Goal: Task Accomplishment & Management: Complete application form

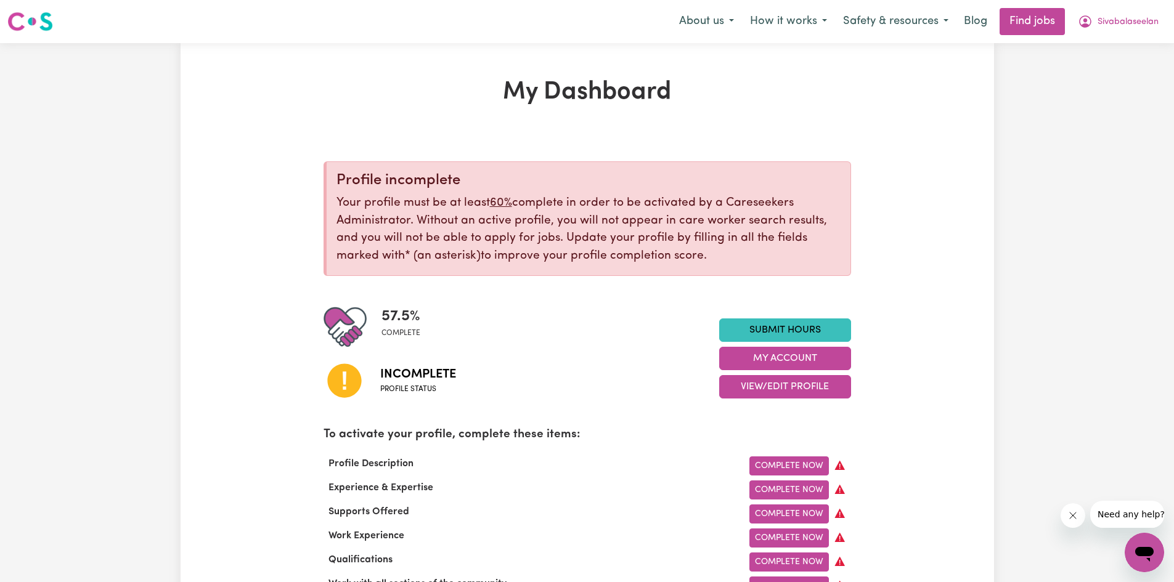
drag, startPoint x: 1181, startPoint y: 576, endPoint x: 901, endPoint y: 485, distance: 294.0
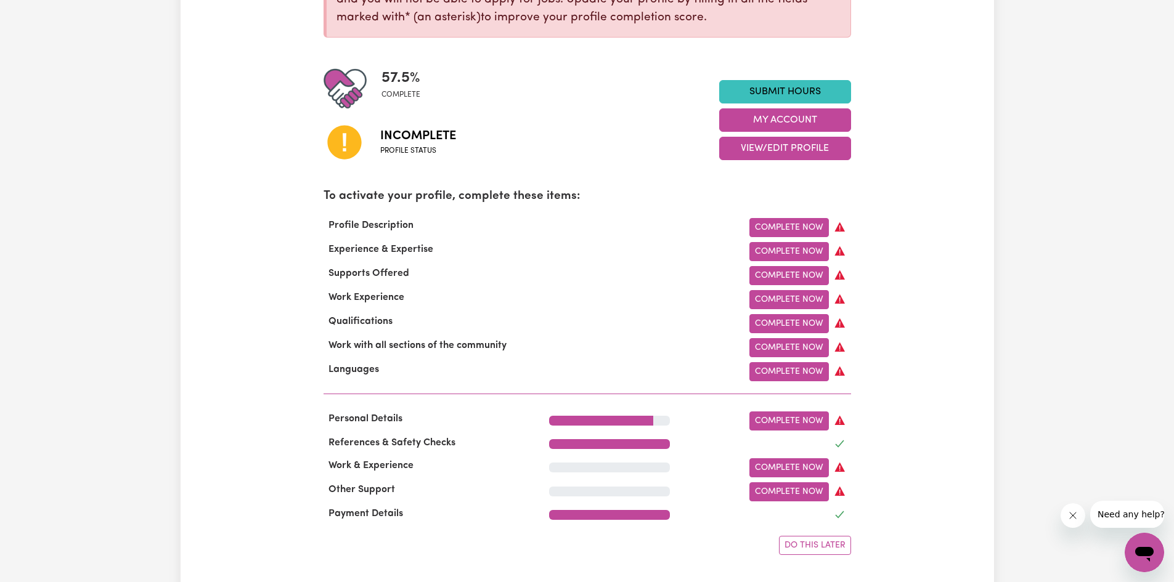
scroll to position [288, 0]
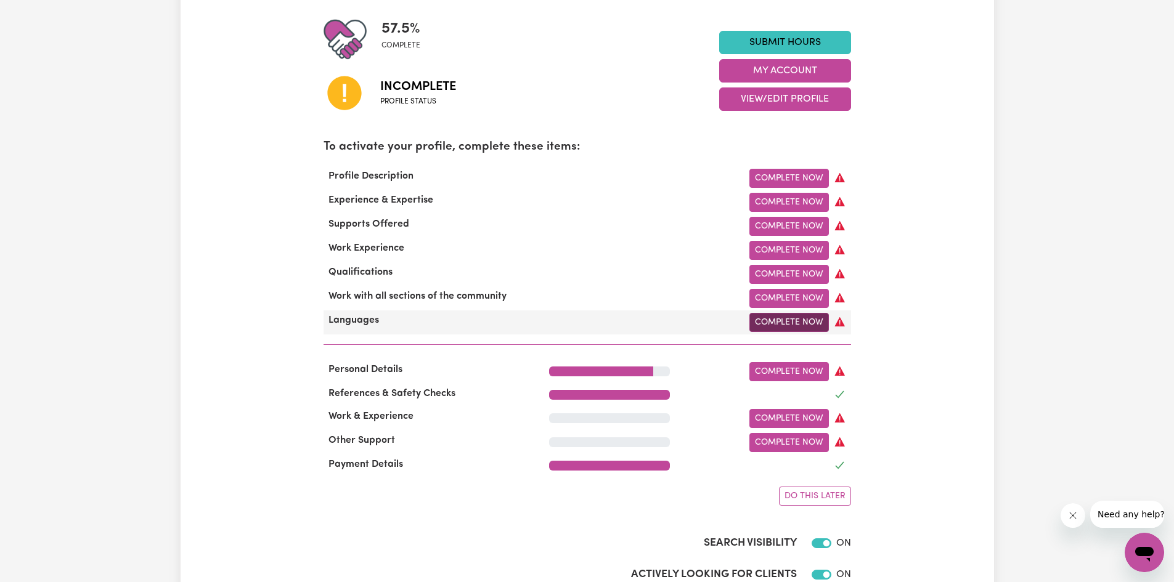
click at [772, 332] on link "Complete Now" at bounding box center [788, 322] width 79 height 19
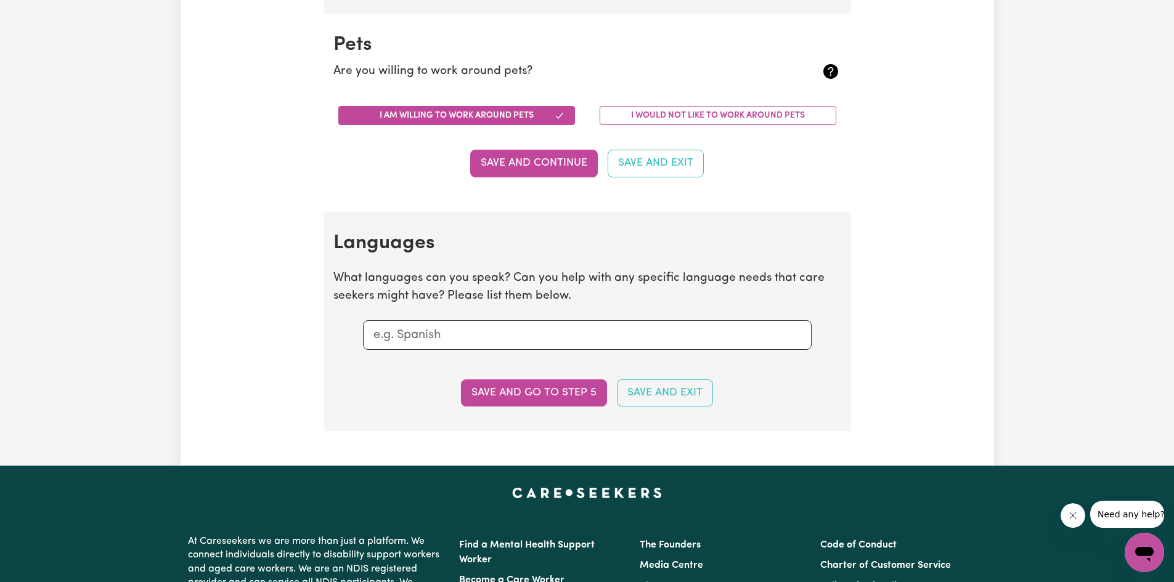
scroll to position [1183, 0]
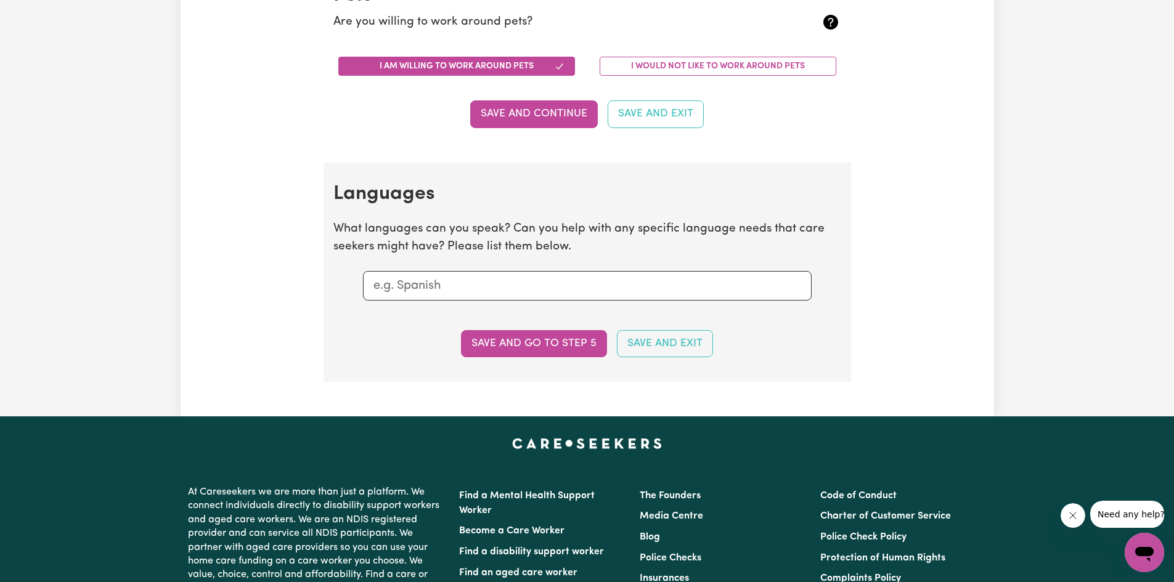
click at [492, 280] on input "text" at bounding box center [587, 286] width 428 height 18
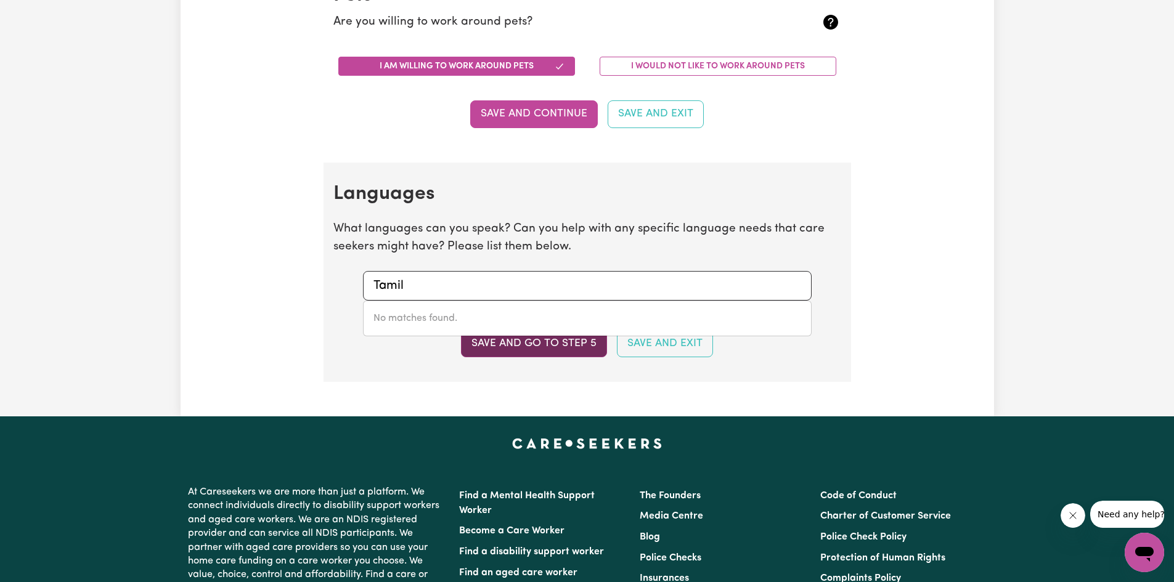
type input "Tamil"
click at [518, 344] on button "Save and go to step 5" at bounding box center [534, 343] width 146 height 27
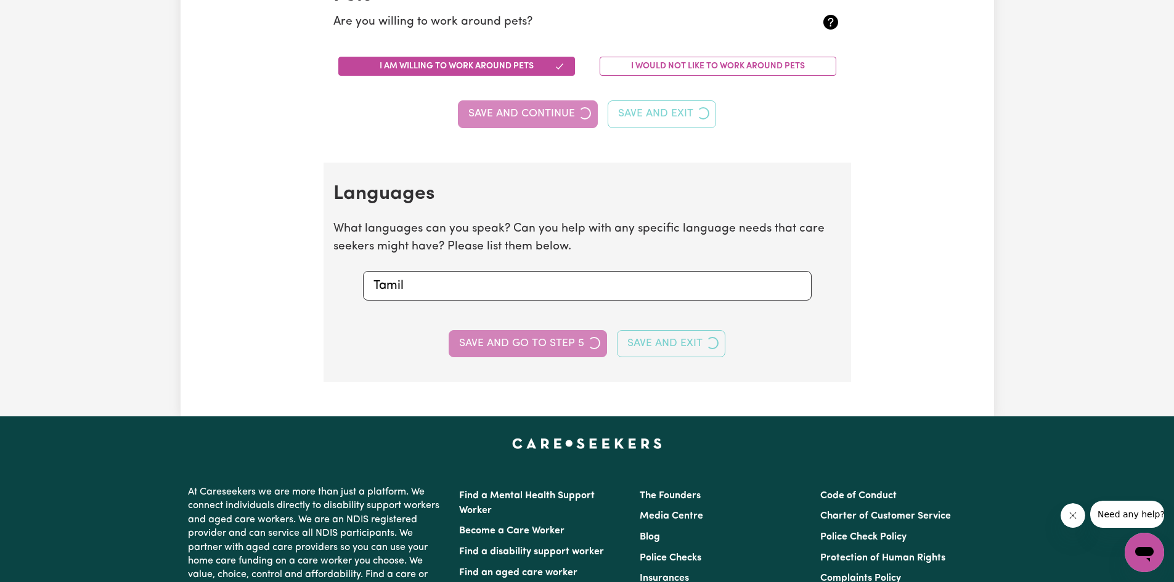
select select "I am providing services privately on my own"
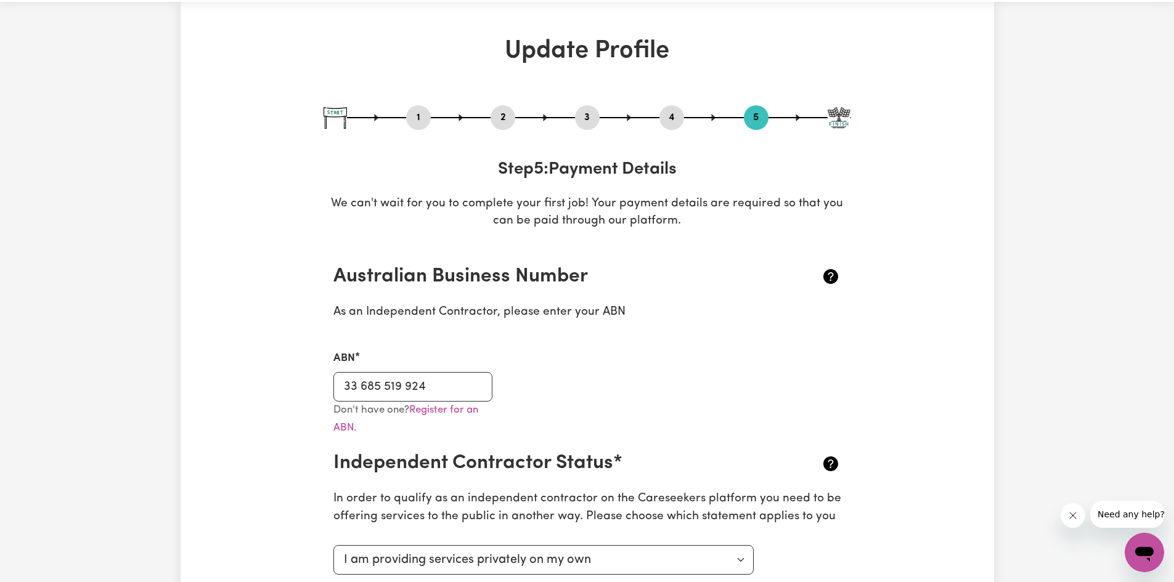
scroll to position [0, 0]
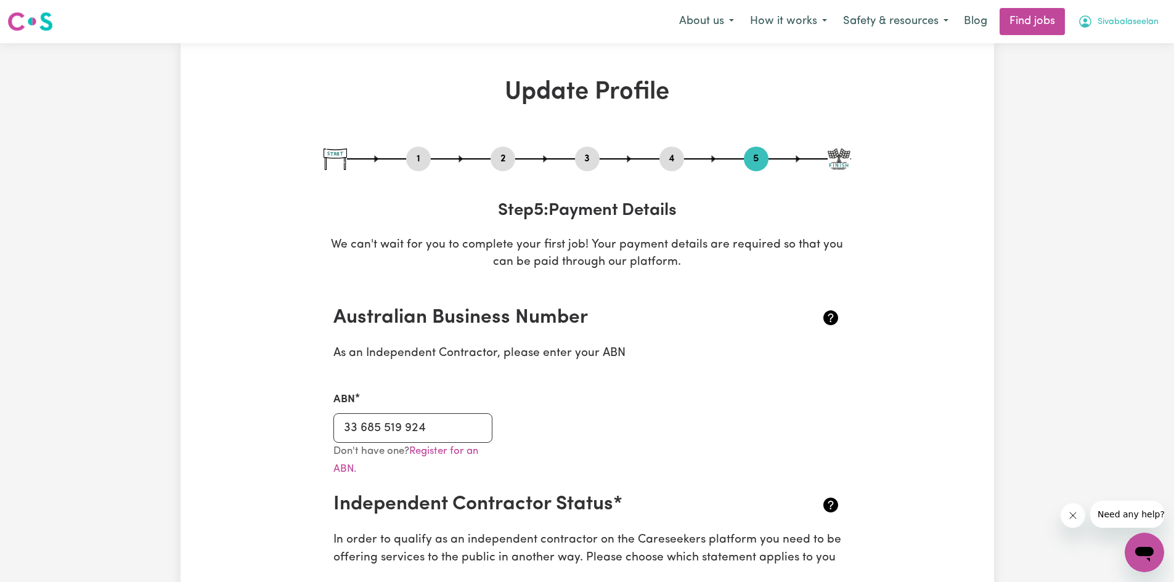
click at [1115, 20] on span "Sivabalaseelan" at bounding box center [1127, 22] width 61 height 14
click at [1110, 50] on link "My Account" at bounding box center [1116, 47] width 97 height 23
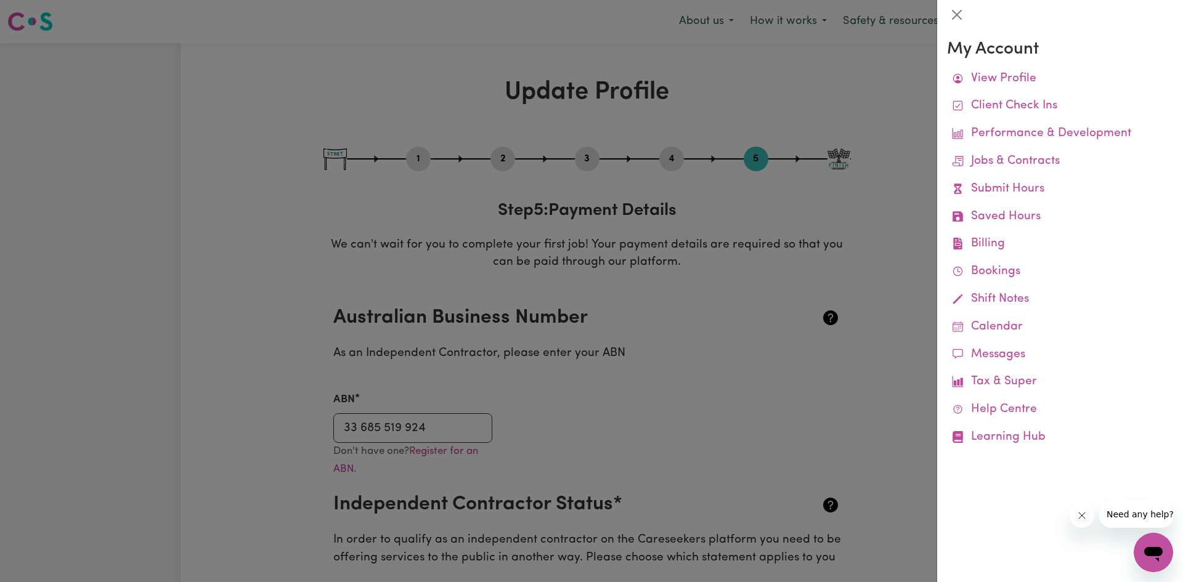
click at [866, 79] on div at bounding box center [591, 291] width 1183 height 582
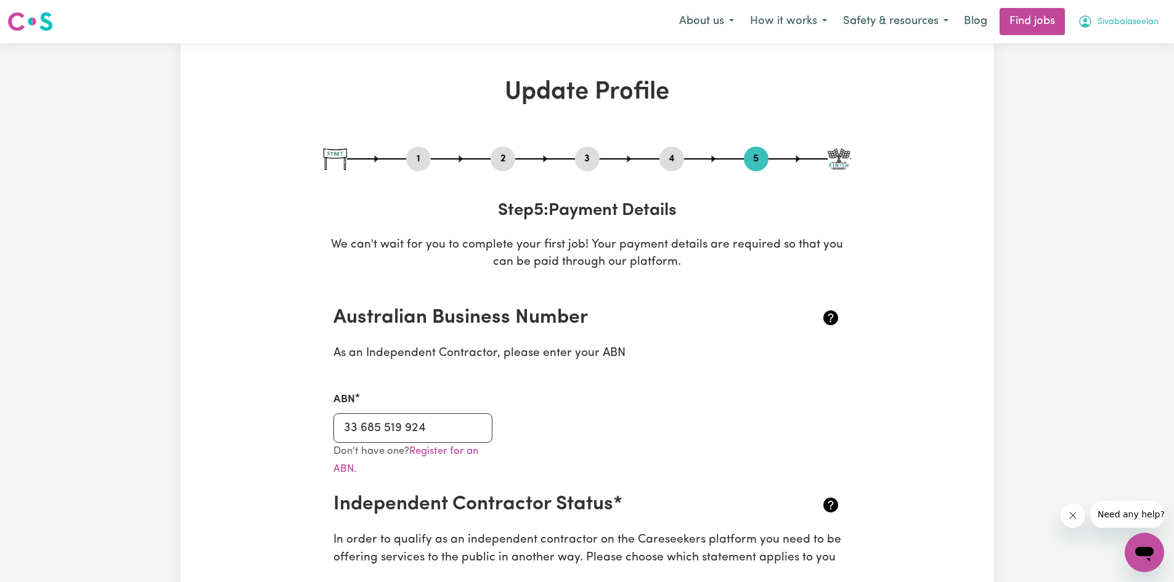
click at [1129, 20] on span "Sivabalaseelan" at bounding box center [1127, 22] width 61 height 14
click at [1129, 70] on link "My Dashboard" at bounding box center [1116, 70] width 97 height 23
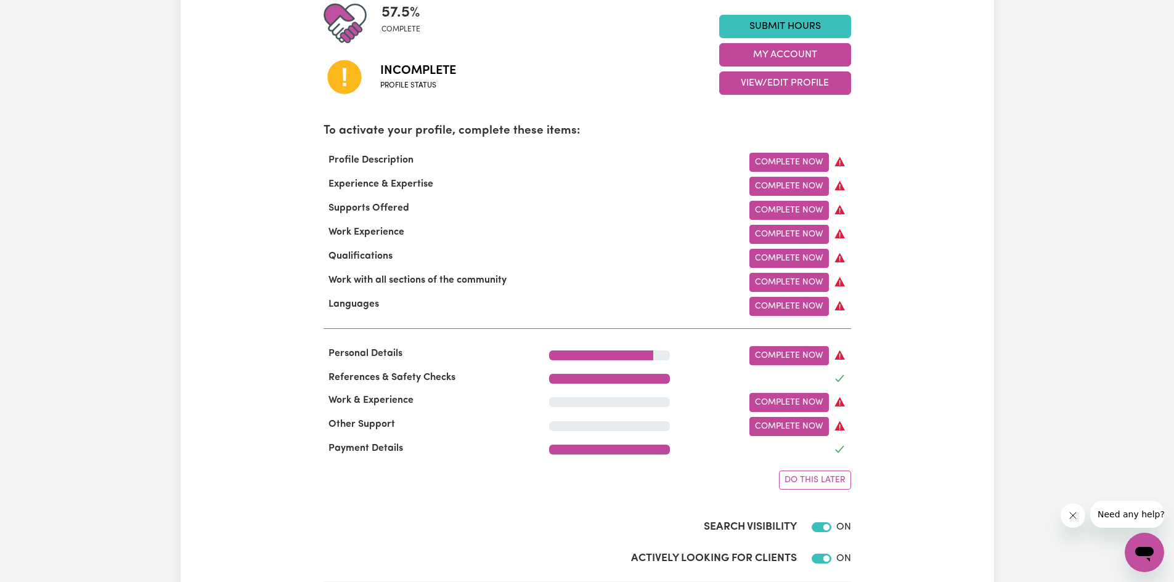
scroll to position [312, 0]
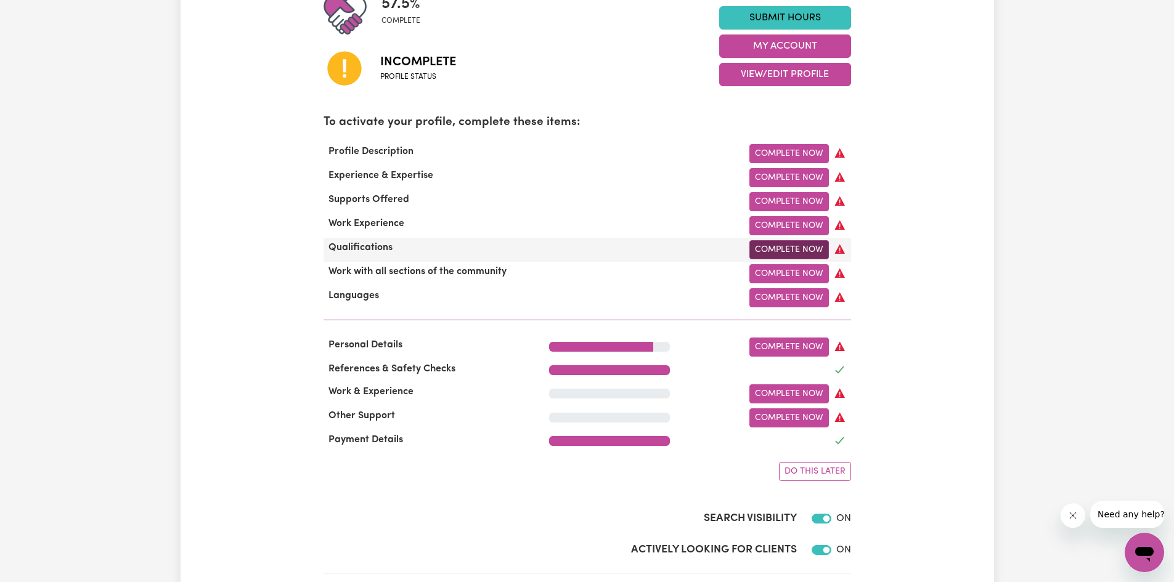
click at [812, 253] on link "Complete Now" at bounding box center [788, 249] width 79 height 19
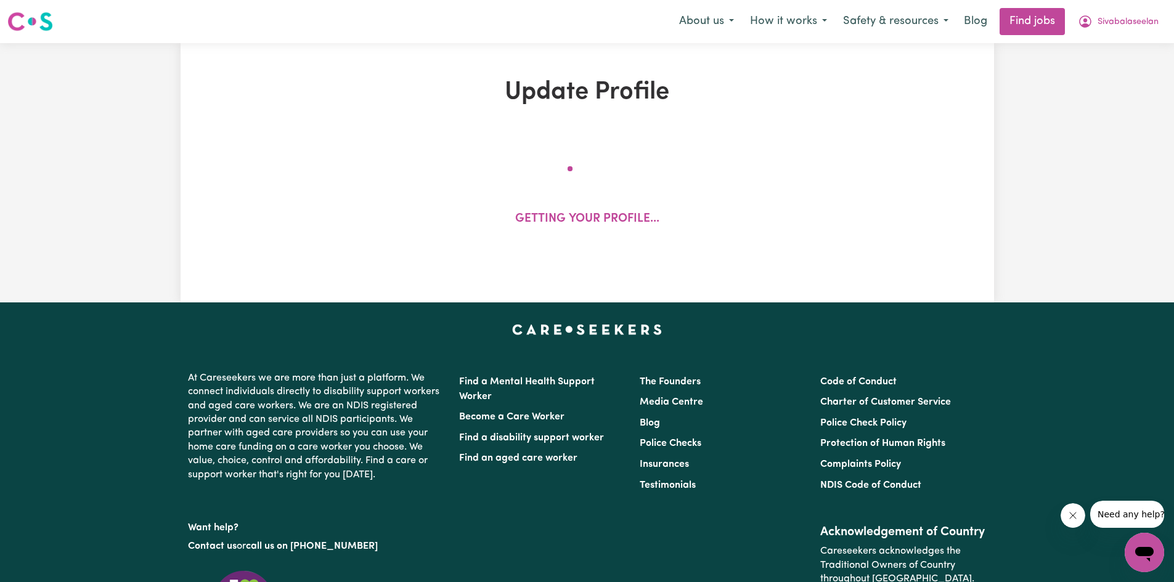
select select "Certificate III (Individual Support)"
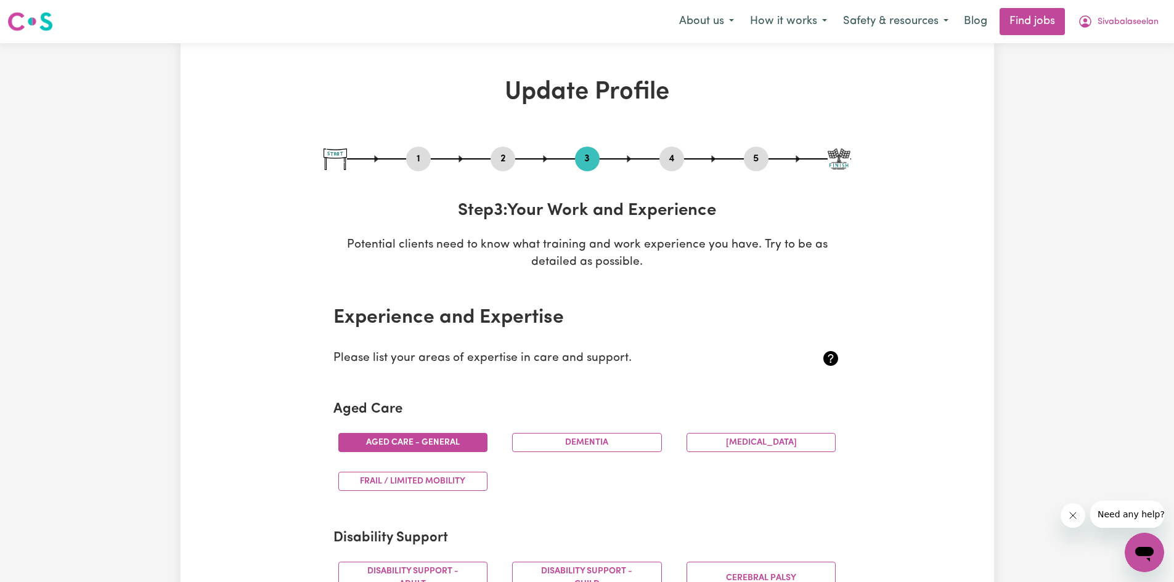
click at [416, 442] on button "Aged care - General" at bounding box center [413, 442] width 150 height 19
click at [549, 445] on button "Dementia" at bounding box center [587, 442] width 150 height 19
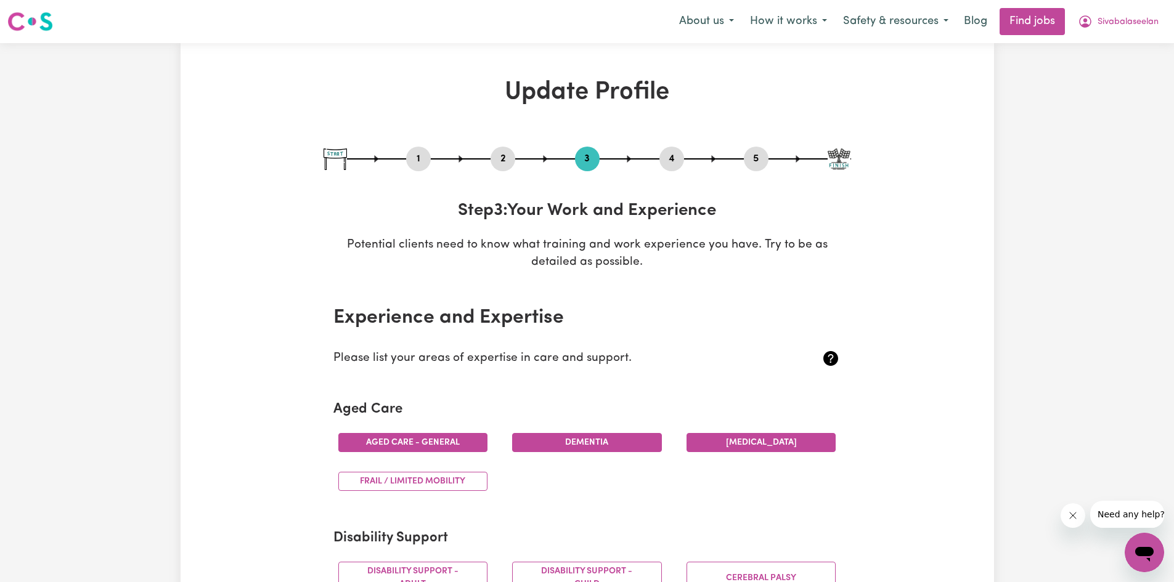
click at [731, 441] on button "[MEDICAL_DATA]" at bounding box center [761, 442] width 150 height 19
click at [449, 485] on button "Frail / limited mobility" at bounding box center [413, 481] width 150 height 19
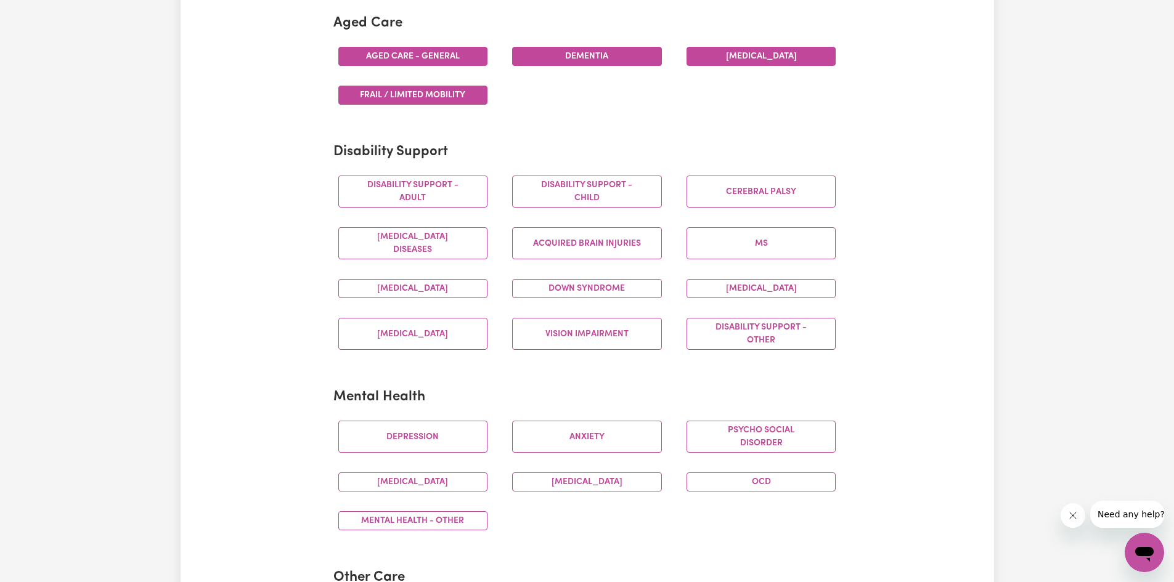
scroll to position [411, 0]
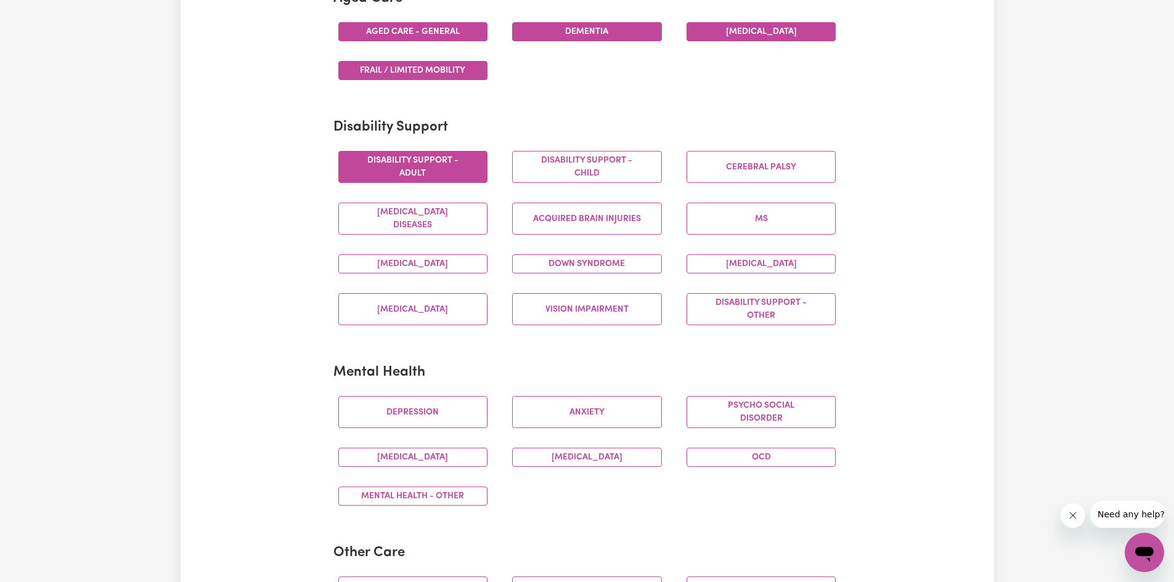
click at [436, 171] on button "Disability support - Adult" at bounding box center [413, 167] width 150 height 32
click at [429, 259] on button "[MEDICAL_DATA]" at bounding box center [413, 263] width 150 height 19
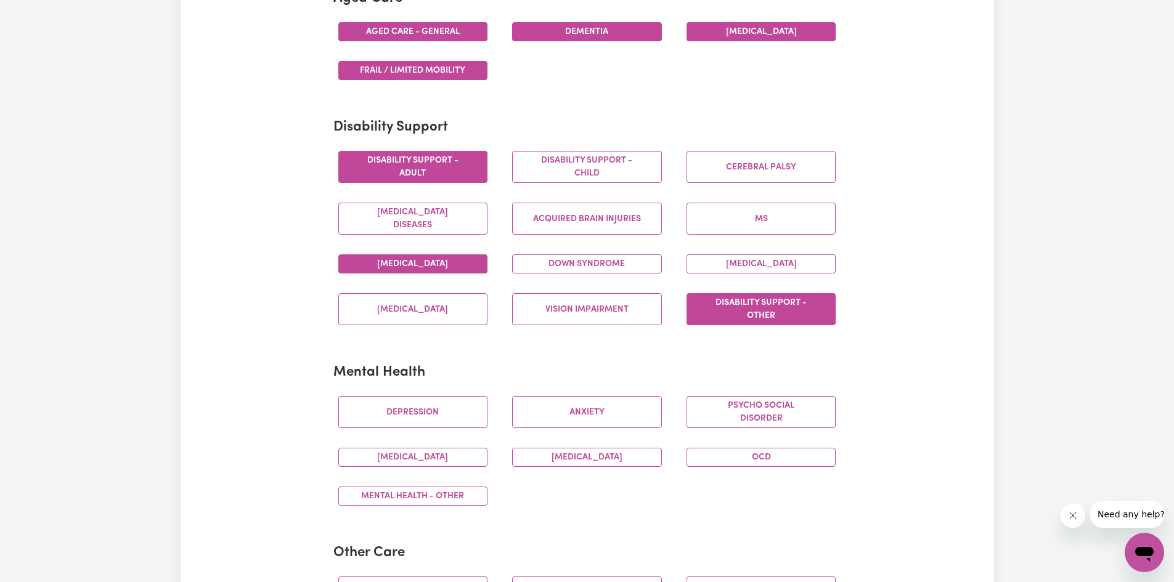
click at [786, 307] on button "Disability support - Other" at bounding box center [761, 309] width 150 height 32
click at [605, 303] on button "Vision impairment" at bounding box center [587, 309] width 150 height 32
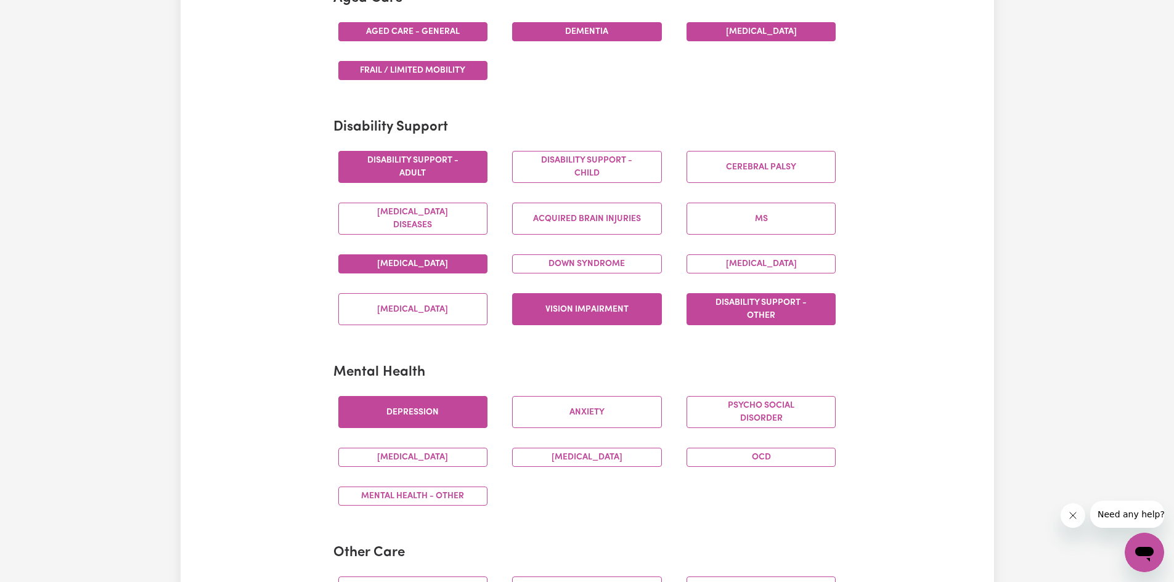
click at [442, 410] on button "Depression" at bounding box center [413, 412] width 150 height 32
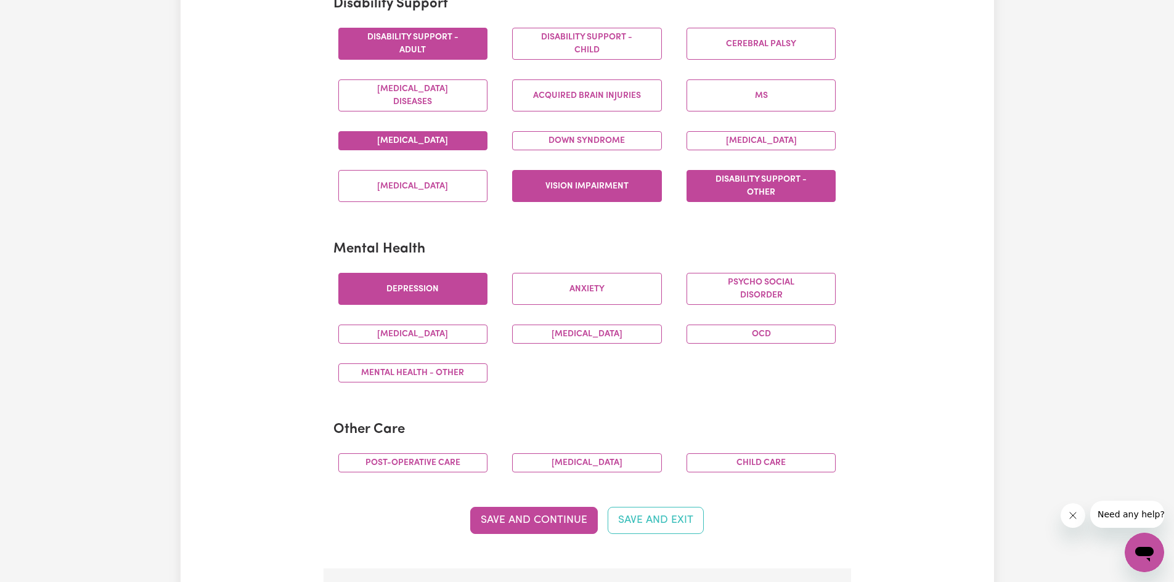
scroll to position [632, 0]
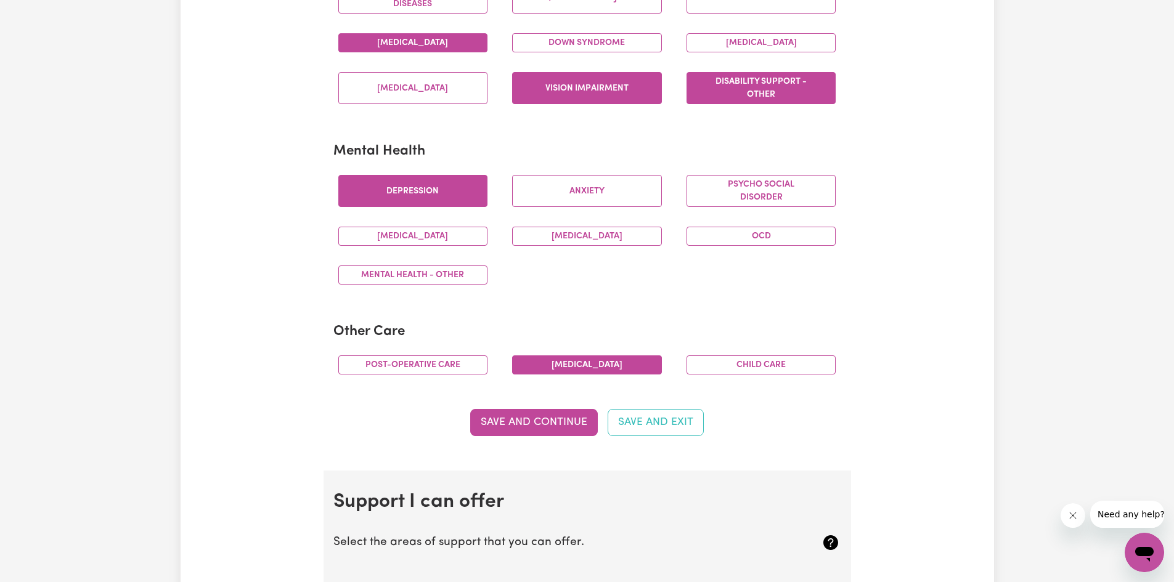
click at [582, 369] on button "[MEDICAL_DATA]" at bounding box center [587, 364] width 150 height 19
click at [531, 426] on button "Save and Continue" at bounding box center [534, 422] width 128 height 27
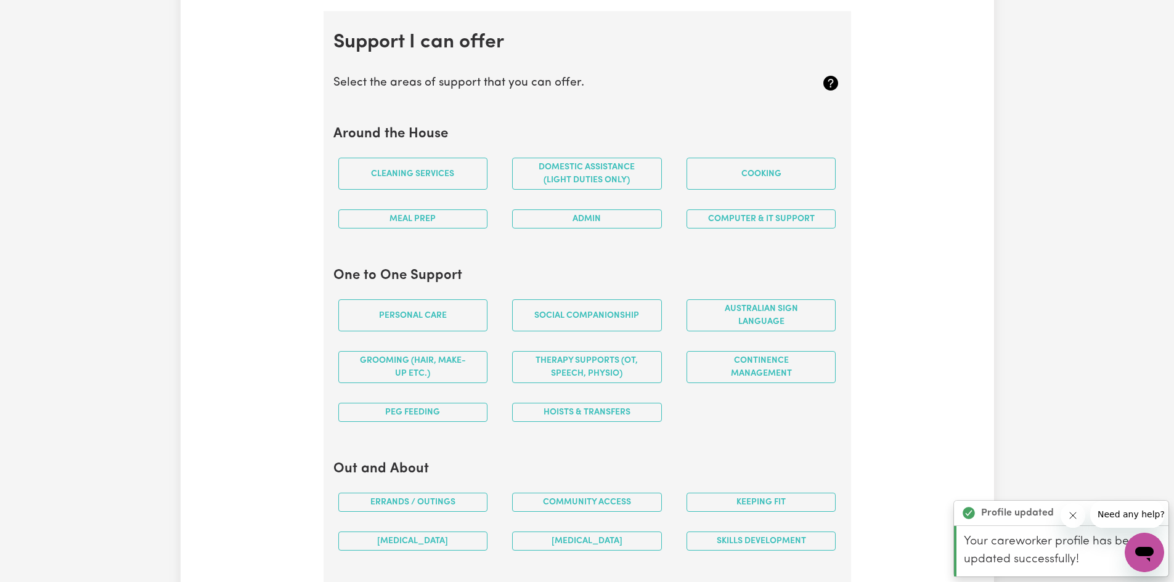
scroll to position [1103, 0]
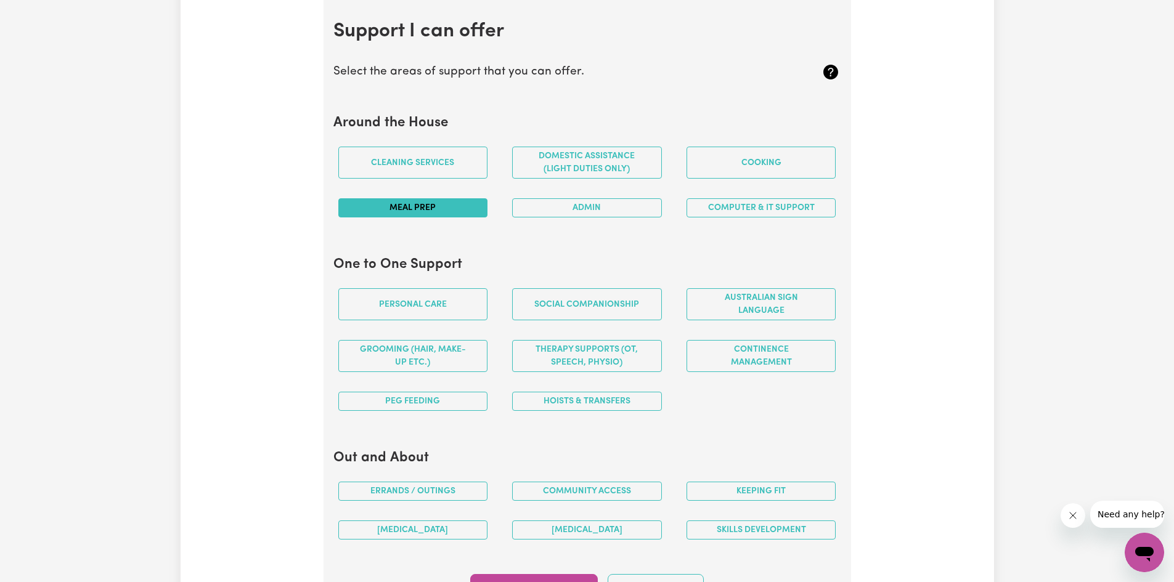
click at [442, 211] on button "Meal prep" at bounding box center [413, 207] width 150 height 19
click at [561, 162] on button "Domestic assistance (light duties only)" at bounding box center [587, 163] width 150 height 32
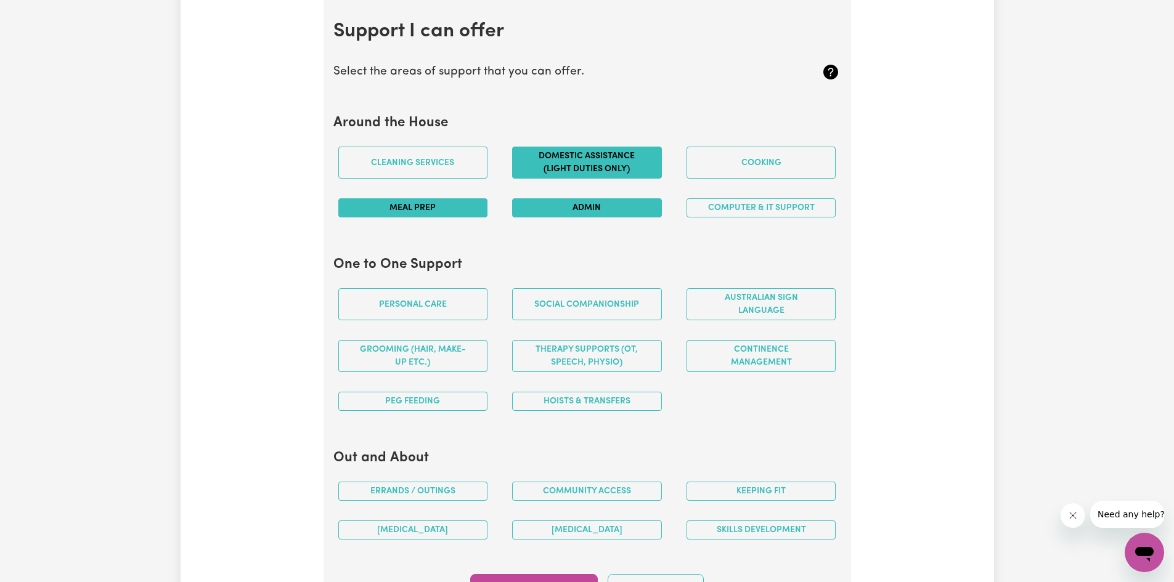
click at [569, 205] on button "Admin" at bounding box center [587, 207] width 150 height 19
click at [442, 311] on button "Personal care" at bounding box center [413, 304] width 150 height 32
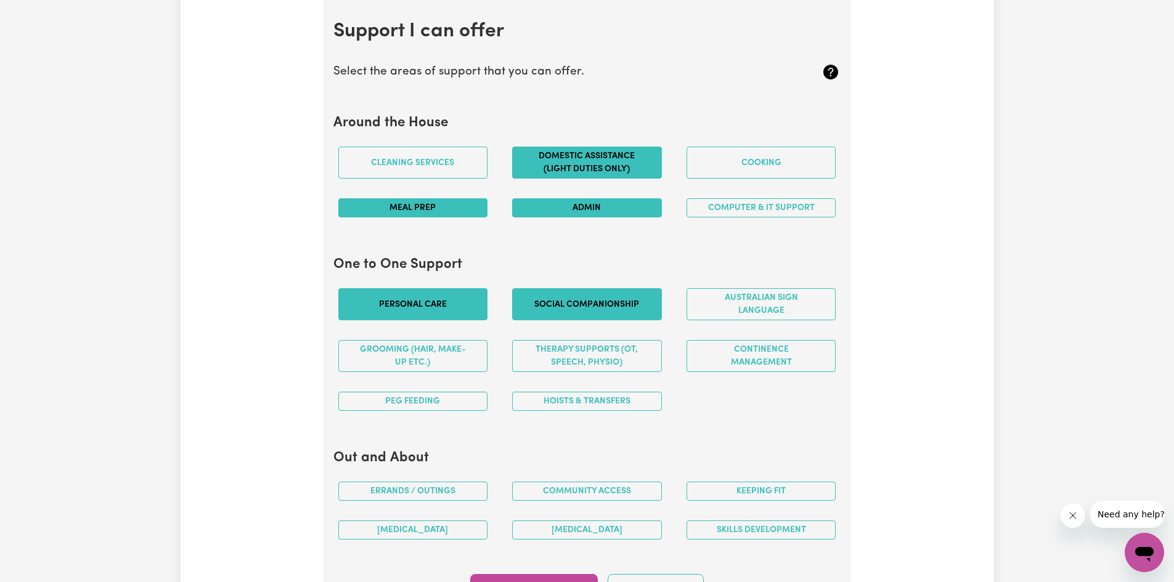
click at [566, 299] on button "Social companionship" at bounding box center [587, 304] width 150 height 32
click at [740, 355] on button "Continence management" at bounding box center [761, 356] width 150 height 32
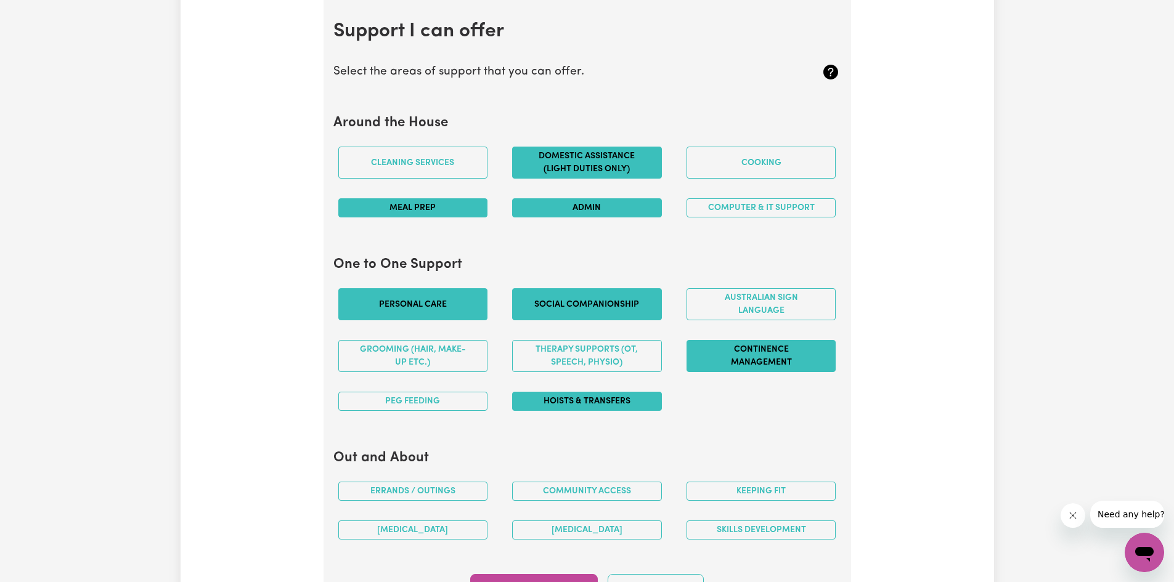
click at [637, 402] on button "Hoists & transfers" at bounding box center [587, 401] width 150 height 19
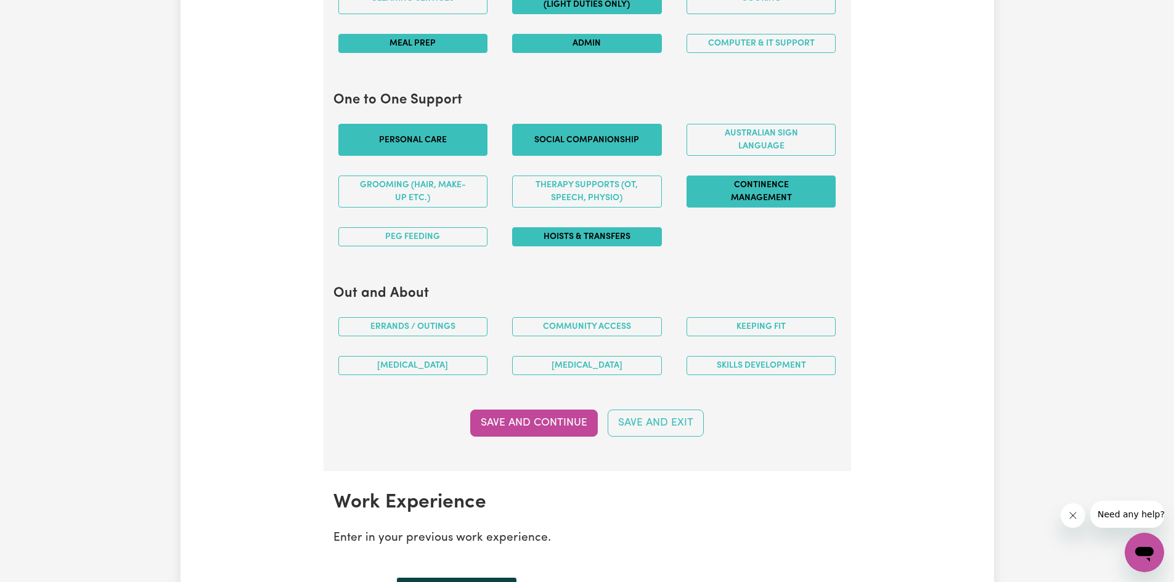
scroll to position [1275, 0]
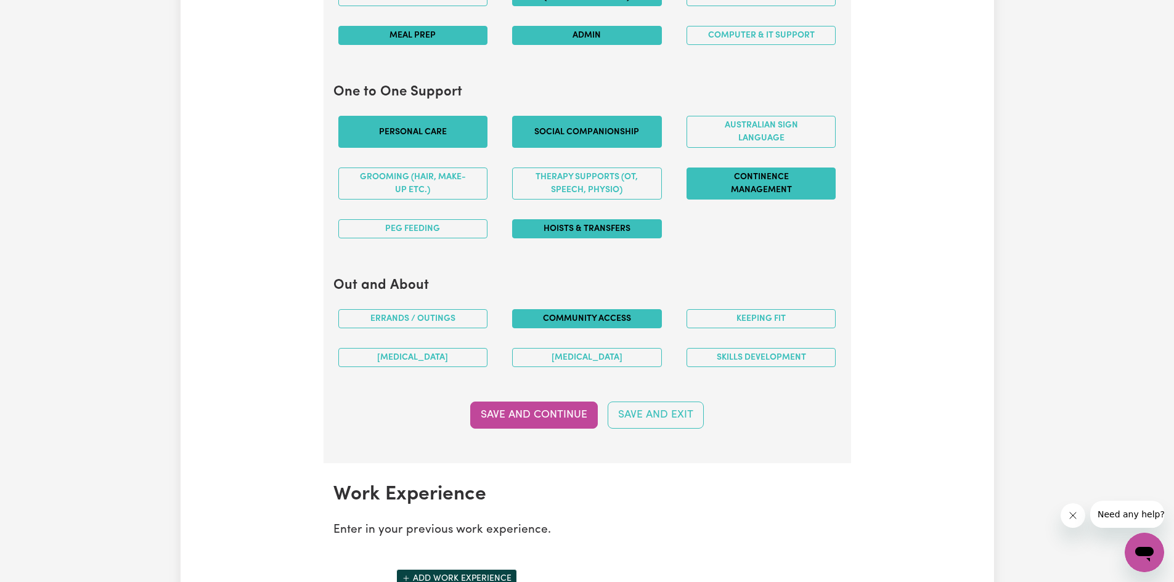
click at [632, 315] on button "Community access" at bounding box center [587, 318] width 150 height 19
click at [566, 410] on button "Save and Continue" at bounding box center [534, 415] width 128 height 27
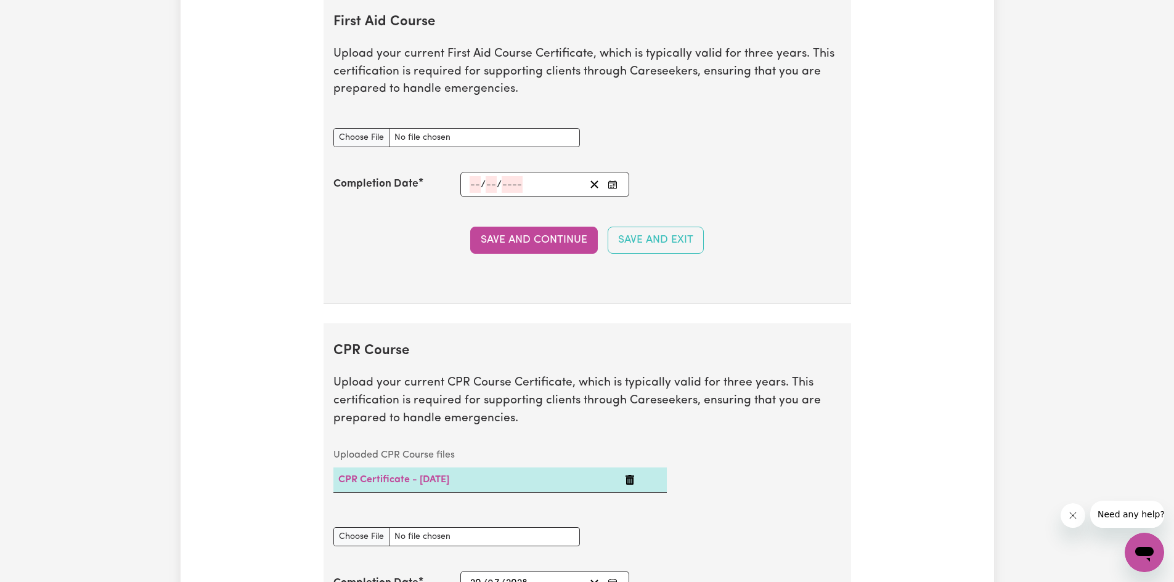
scroll to position [2199, 0]
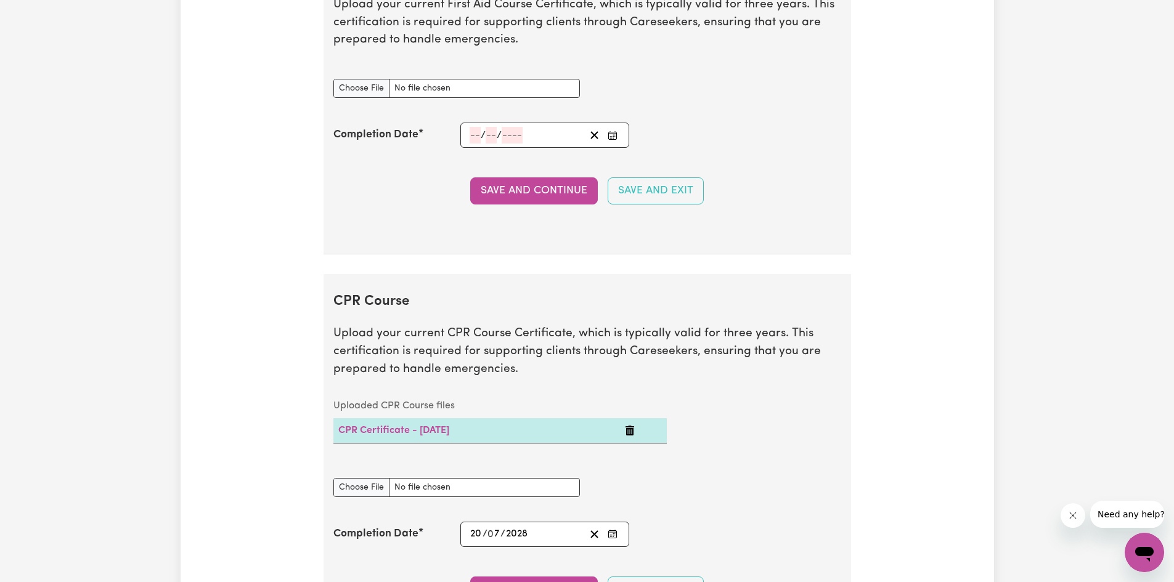
click at [474, 132] on div "/ /" at bounding box center [544, 135] width 169 height 25
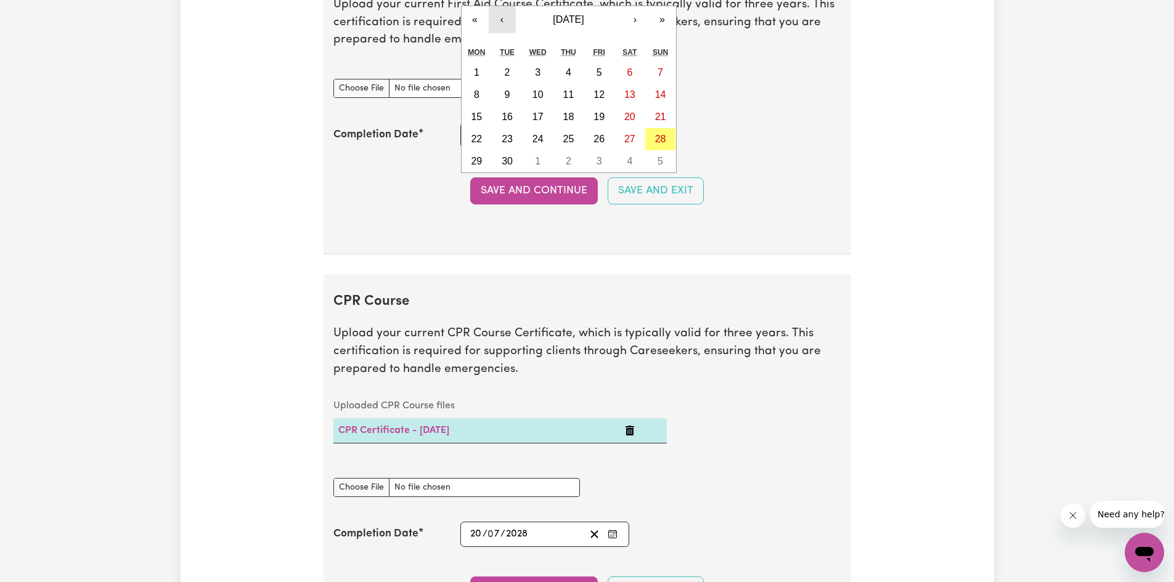
drag, startPoint x: 629, startPoint y: 118, endPoint x: 502, endPoint y: 20, distance: 160.8
click at [502, 20] on button "‹" at bounding box center [502, 19] width 27 height 27
click at [662, 18] on button "»" at bounding box center [662, 19] width 27 height 27
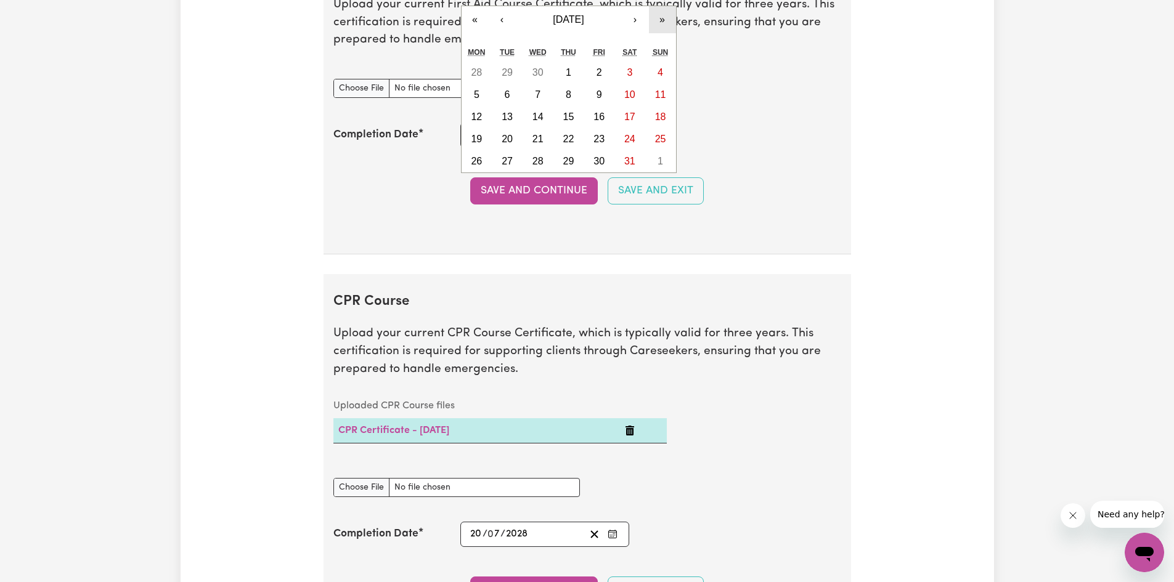
click at [662, 18] on button "»" at bounding box center [662, 19] width 27 height 27
click at [500, 16] on button "‹" at bounding box center [502, 19] width 27 height 27
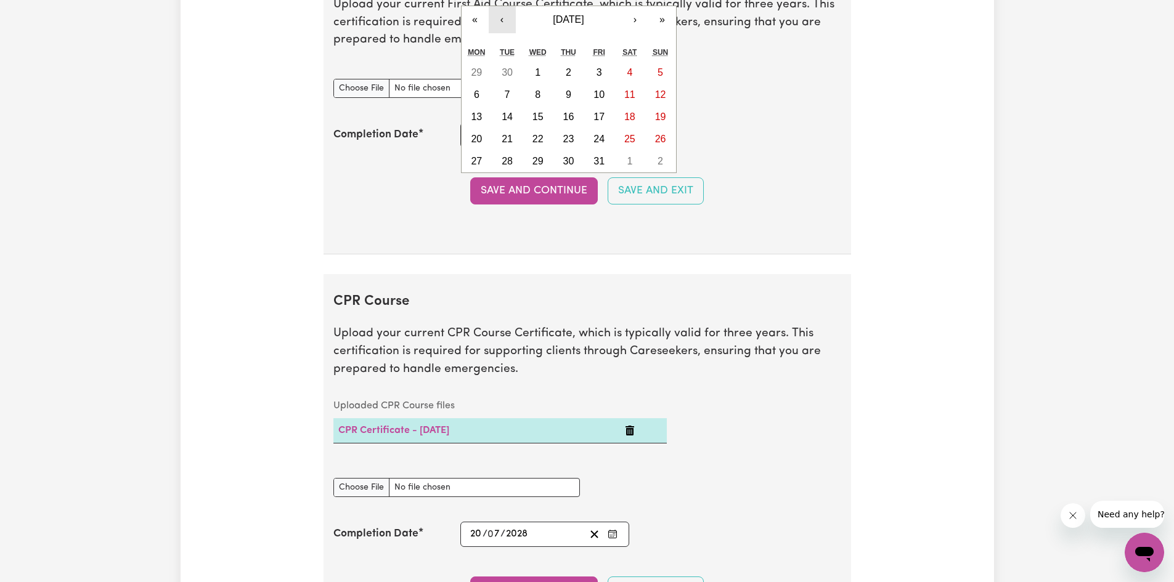
click at [500, 16] on button "‹" at bounding box center [502, 19] width 27 height 27
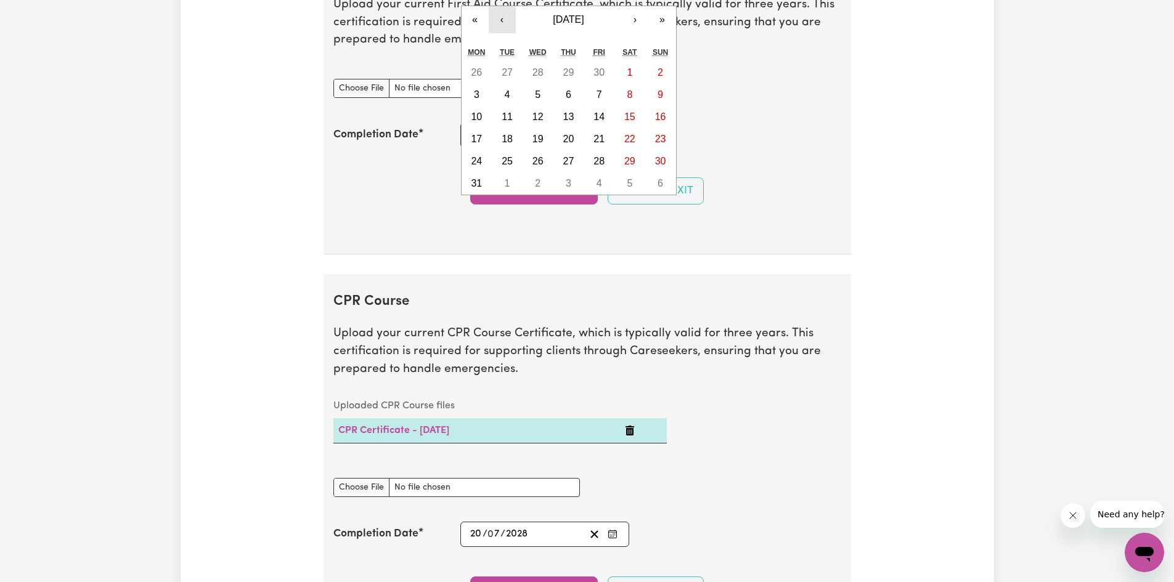
click at [500, 16] on button "‹" at bounding box center [502, 19] width 27 height 27
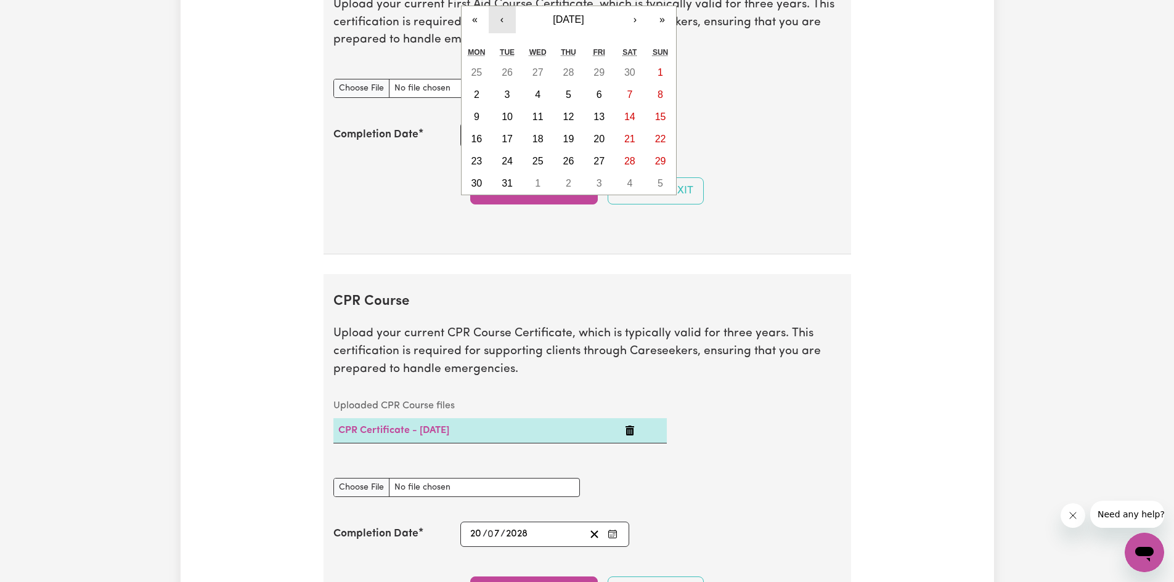
click at [500, 16] on button "‹" at bounding box center [502, 19] width 27 height 27
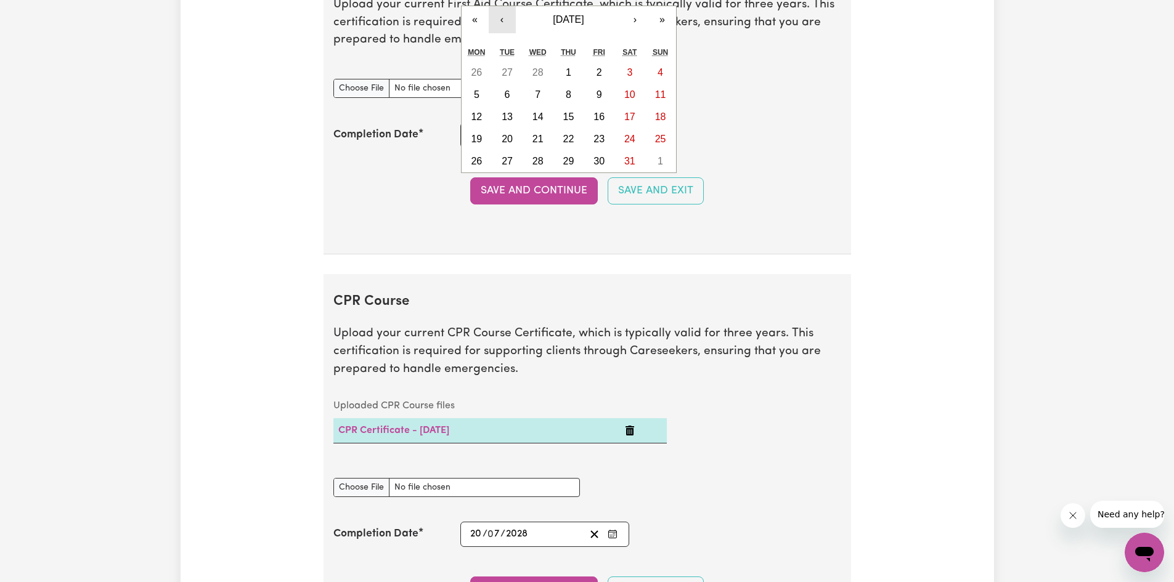
click at [500, 16] on button "‹" at bounding box center [502, 19] width 27 height 27
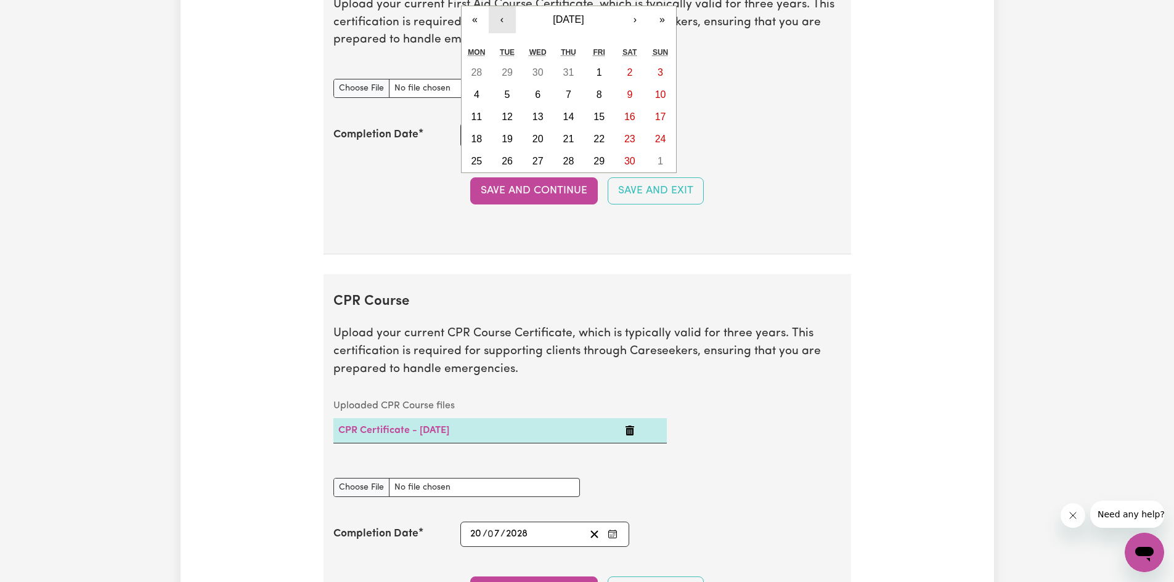
click at [500, 16] on button "‹" at bounding box center [502, 19] width 27 height 27
click at [567, 135] on abbr "20" at bounding box center [568, 139] width 11 height 10
type input "[DATE]"
type input "20"
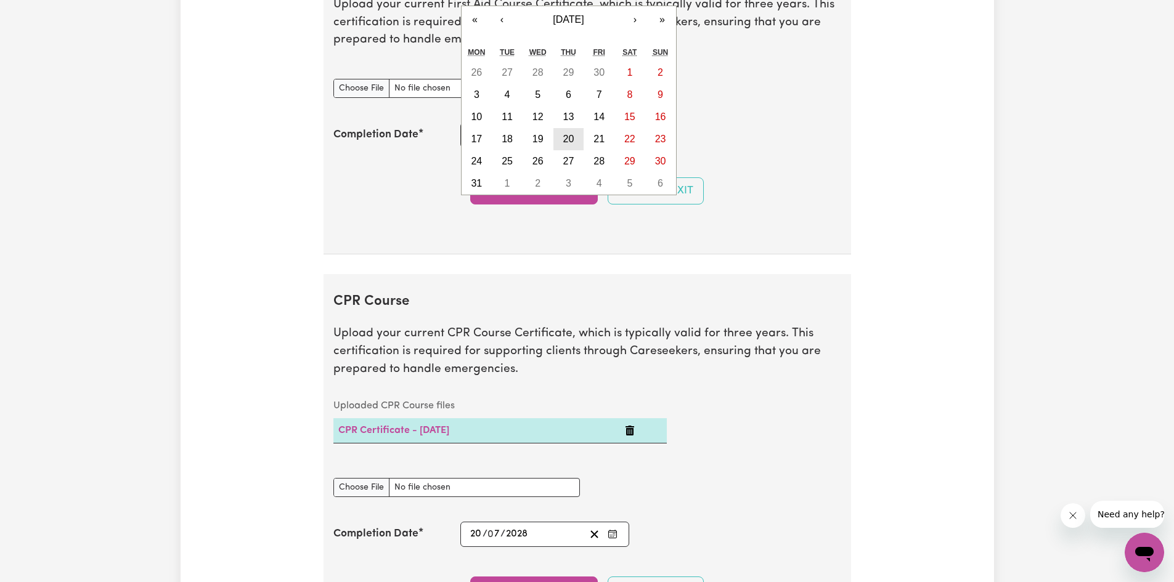
type input "7"
type input "2028"
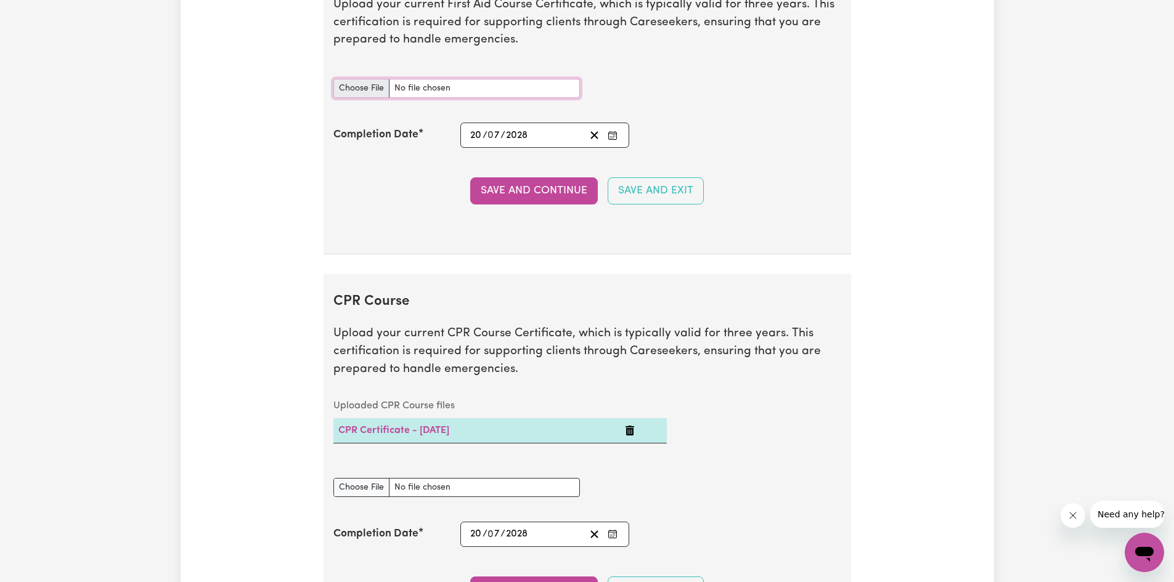
click at [372, 91] on input "First Aid Course document" at bounding box center [456, 88] width 246 height 19
type input "C:\fakepath\First Aid Certificate.pdf"
click at [543, 195] on button "Save and Continue" at bounding box center [534, 190] width 128 height 27
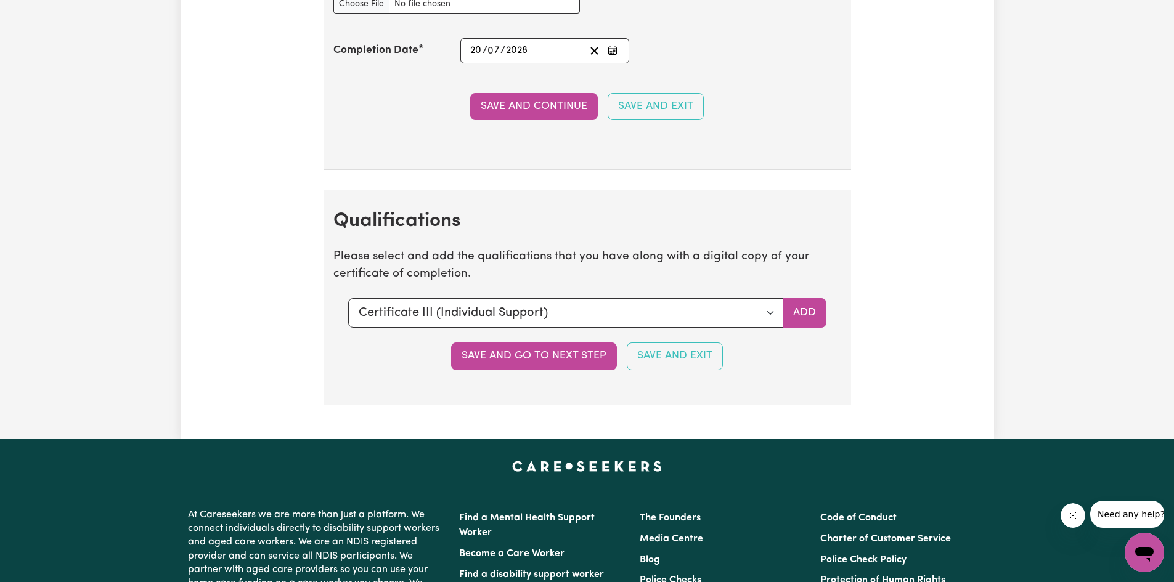
scroll to position [2785, 0]
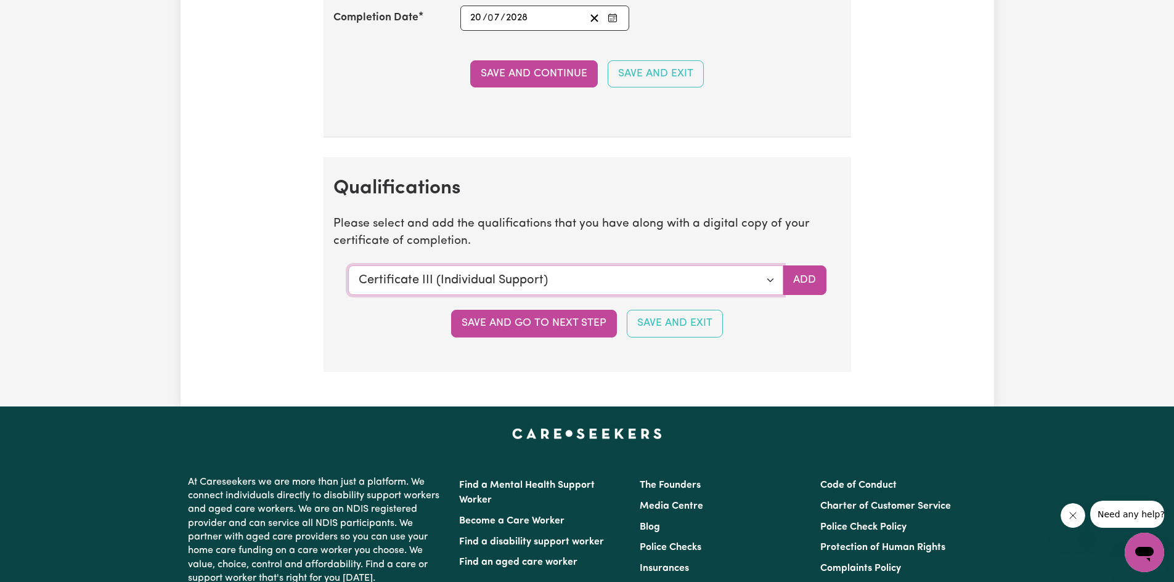
click at [633, 280] on select "Select a qualification to add... Certificate III (Individual Support) Certifica…" at bounding box center [565, 281] width 435 height 30
click at [567, 327] on button "Save and go to next step" at bounding box center [534, 323] width 166 height 27
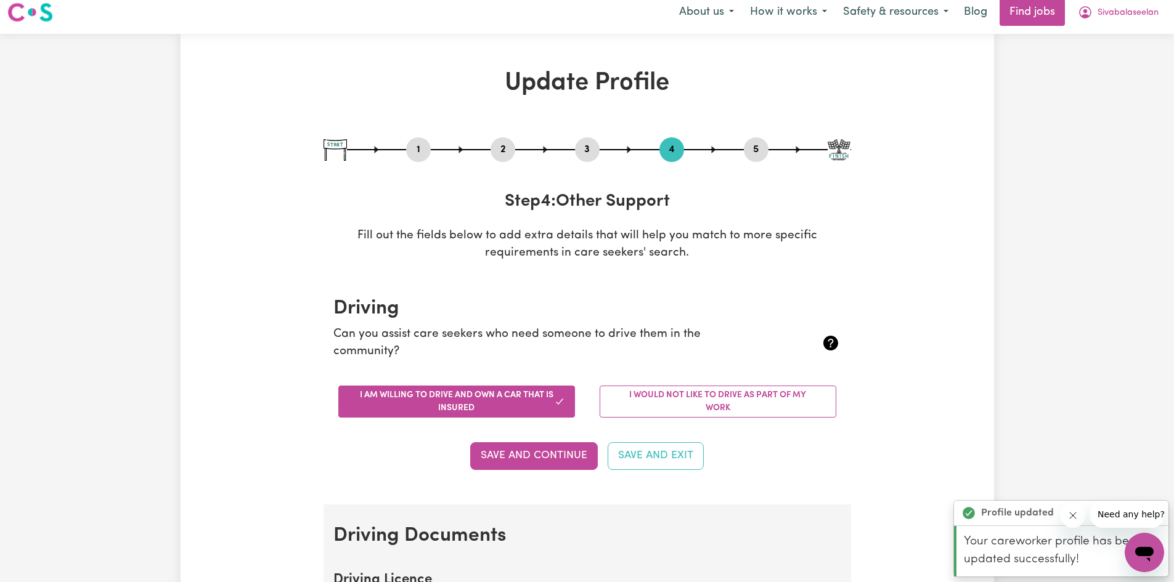
scroll to position [0, 0]
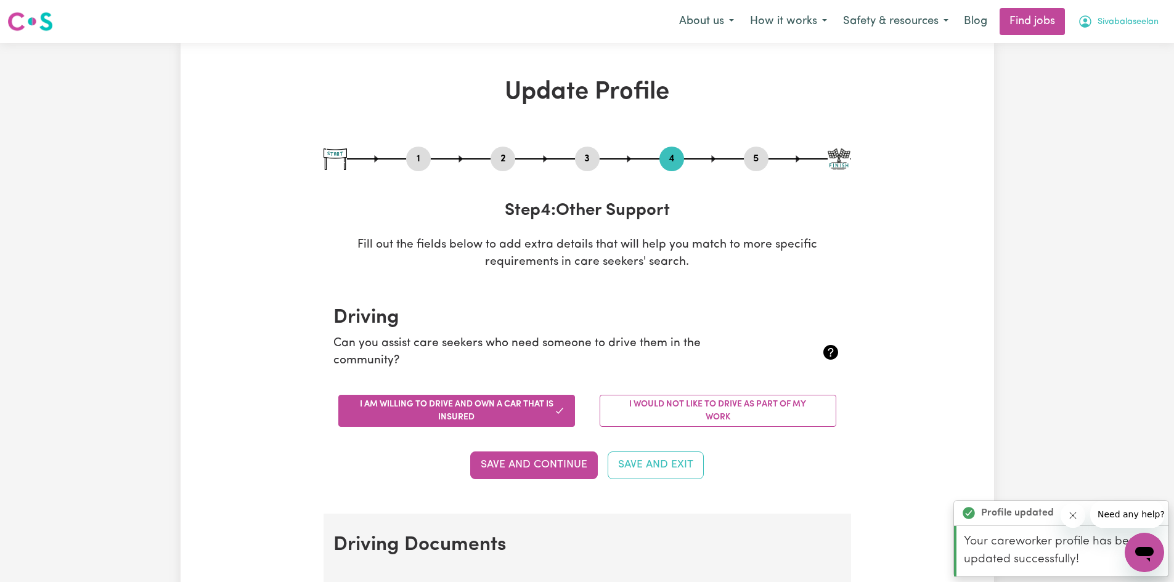
click at [1136, 25] on span "Sivabalaseelan" at bounding box center [1127, 22] width 61 height 14
click at [1111, 71] on link "My Dashboard" at bounding box center [1116, 70] width 97 height 23
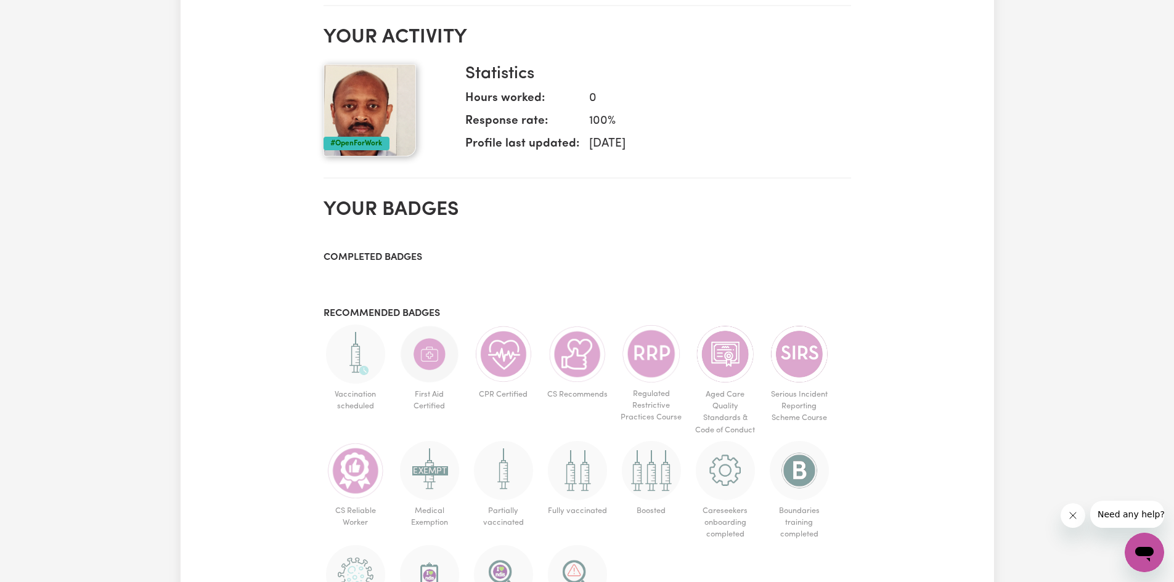
scroll to position [567, 0]
